Goal: Transaction & Acquisition: Purchase product/service

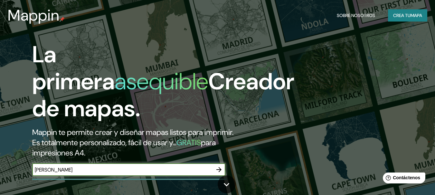
type input "[PERSON_NAME]"
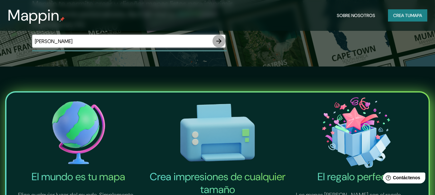
click at [218, 40] on icon "button" at bounding box center [219, 41] width 8 height 8
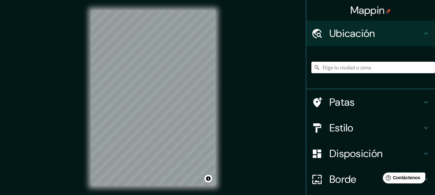
click at [338, 69] on input "Elige tu ciudad o zona" at bounding box center [373, 68] width 124 height 12
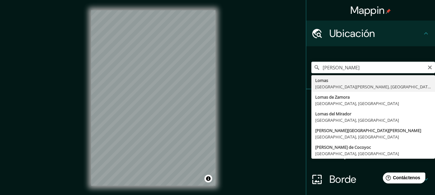
drag, startPoint x: 334, startPoint y: 108, endPoint x: 339, endPoint y: 105, distance: 5.9
type input "[PERSON_NAME], [GEOGRAPHIC_DATA], [GEOGRAPHIC_DATA]"
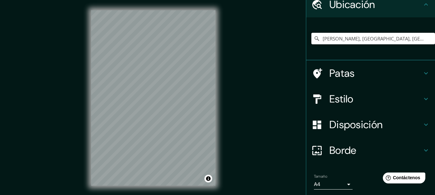
scroll to position [19, 0]
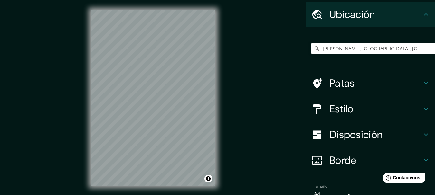
click at [426, 110] on div "Estilo" at bounding box center [370, 109] width 129 height 26
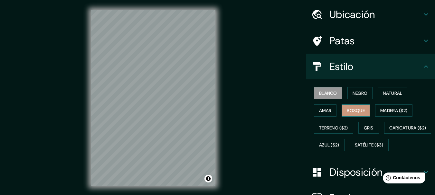
click at [363, 110] on button "Bosque" at bounding box center [355, 111] width 28 height 12
click at [389, 94] on font "Natural" at bounding box center [391, 93] width 19 height 6
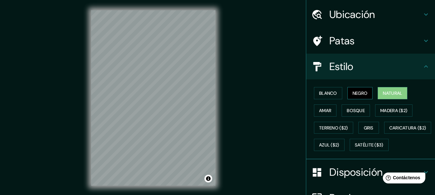
click at [364, 97] on button "Negro" at bounding box center [359, 93] width 25 height 12
click at [320, 97] on font "Blanco" at bounding box center [328, 93] width 18 height 8
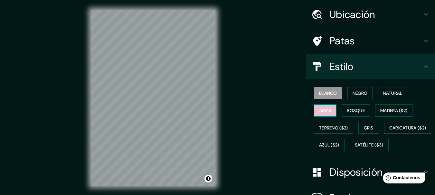
click at [322, 109] on font "Amar" at bounding box center [325, 111] width 12 height 6
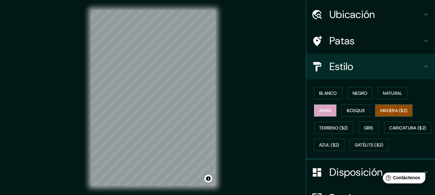
click at [381, 112] on font "Madera ($2)" at bounding box center [393, 111] width 27 height 6
click at [364, 127] on font "Gris" at bounding box center [368, 128] width 10 height 6
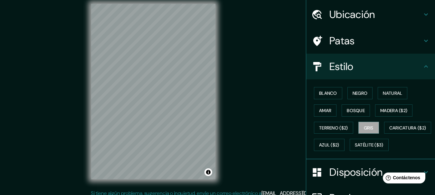
scroll to position [0, 0]
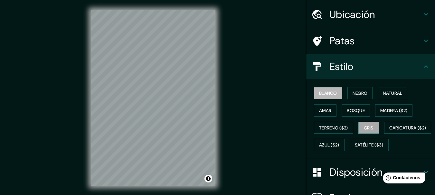
click at [319, 89] on font "Blanco" at bounding box center [328, 93] width 18 height 8
click at [364, 126] on font "Gris" at bounding box center [368, 128] width 10 height 6
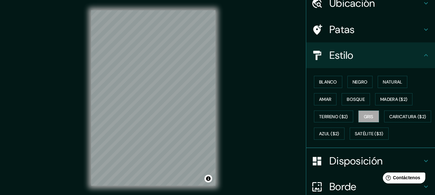
scroll to position [19, 0]
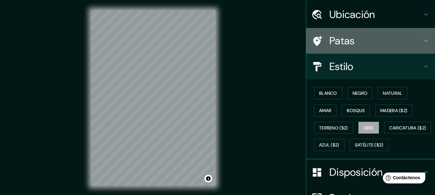
click at [420, 45] on div "Patas" at bounding box center [370, 41] width 129 height 26
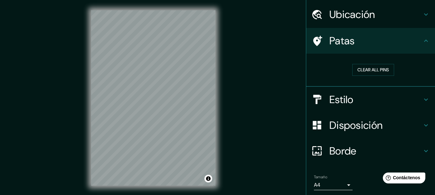
click at [422, 126] on icon at bounding box center [426, 126] width 8 height 8
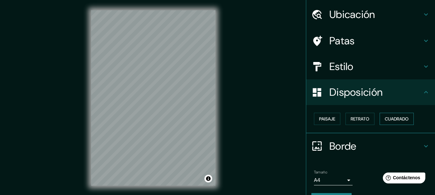
click at [388, 118] on font "Cuadrado" at bounding box center [396, 119] width 24 height 6
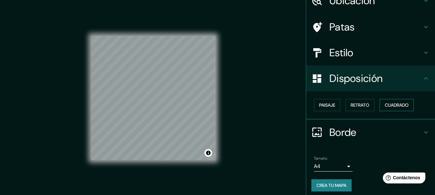
scroll to position [37, 0]
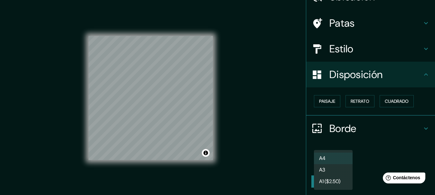
click at [344, 164] on body "Mappin Ubicación [PERSON_NAME], [GEOGRAPHIC_DATA], [GEOGRAPHIC_DATA] Patas Esti…" at bounding box center [217, 97] width 435 height 195
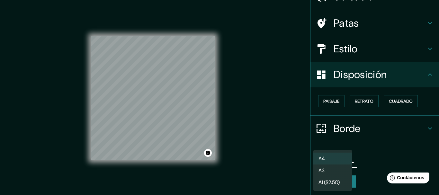
click at [340, 171] on li "A3" at bounding box center [333, 171] width 39 height 12
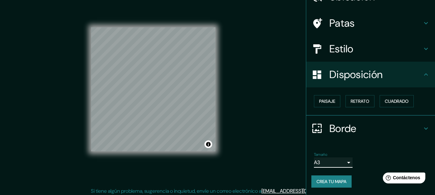
scroll to position [11, 0]
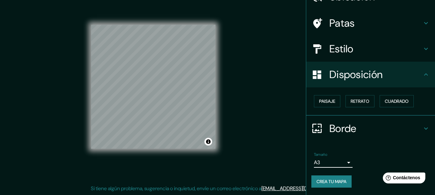
click at [319, 181] on font "Crea tu mapa" at bounding box center [331, 182] width 30 height 6
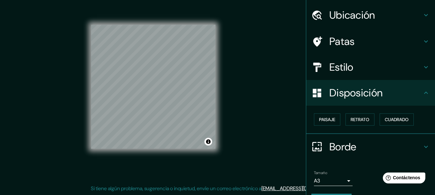
scroll to position [37, 0]
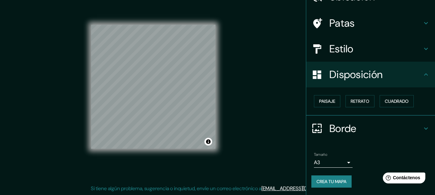
click at [323, 181] on font "Crea tu mapa" at bounding box center [331, 182] width 30 height 6
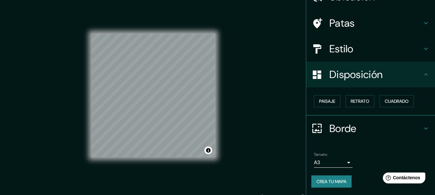
scroll to position [11, 0]
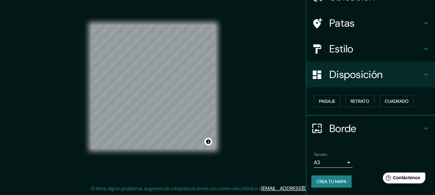
click at [327, 180] on font "Crea tu mapa" at bounding box center [331, 182] width 30 height 6
click at [327, 180] on div "Crea tu mapa" at bounding box center [370, 182] width 118 height 12
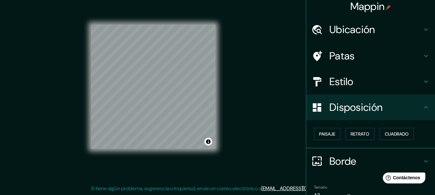
scroll to position [0, 0]
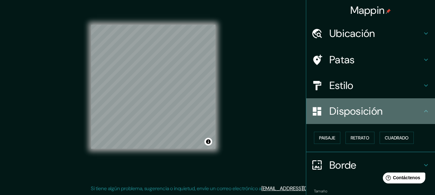
click at [380, 114] on h4 "Disposición" at bounding box center [375, 111] width 93 height 13
click at [424, 112] on icon at bounding box center [426, 111] width 4 height 2
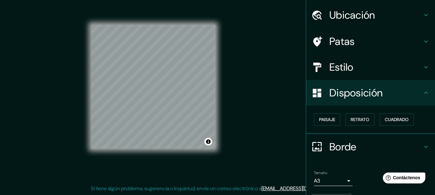
scroll to position [37, 0]
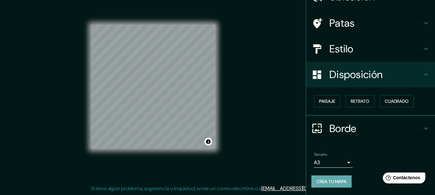
click at [324, 179] on font "Crea tu mapa" at bounding box center [331, 182] width 30 height 6
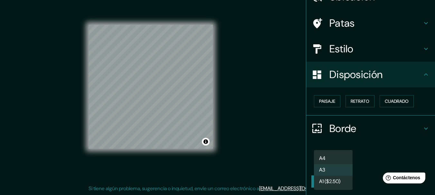
click at [341, 164] on body "Mappin Ubicación [PERSON_NAME], [GEOGRAPHIC_DATA], [GEOGRAPHIC_DATA] Patas Esti…" at bounding box center [217, 86] width 435 height 195
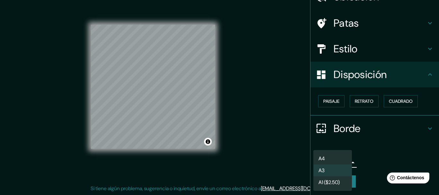
click at [335, 158] on li "A4" at bounding box center [333, 159] width 39 height 12
type input "single"
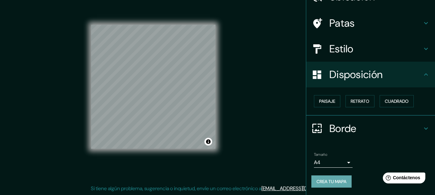
click at [331, 180] on font "Crea tu mapa" at bounding box center [331, 182] width 30 height 6
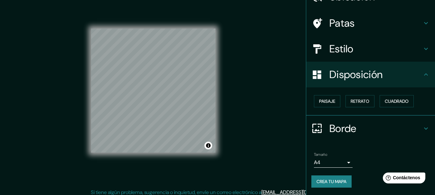
scroll to position [11, 0]
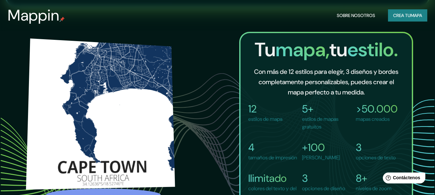
scroll to position [418, 0]
